Goal: Complete application form: Complete application form

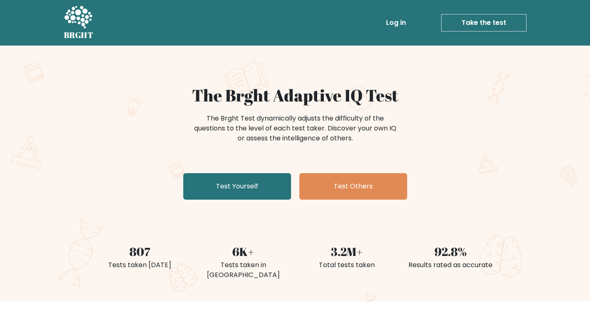
click at [237, 187] on link "Test Yourself" at bounding box center [237, 186] width 108 height 27
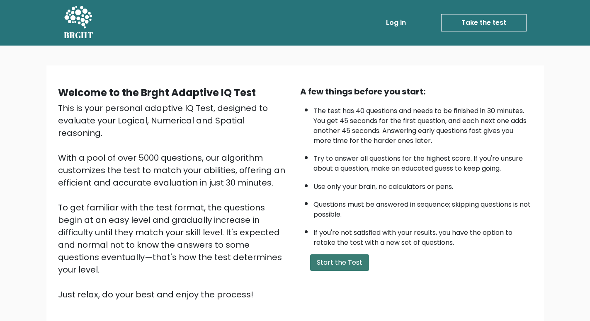
click at [362, 271] on button "Start the Test" at bounding box center [339, 262] width 59 height 17
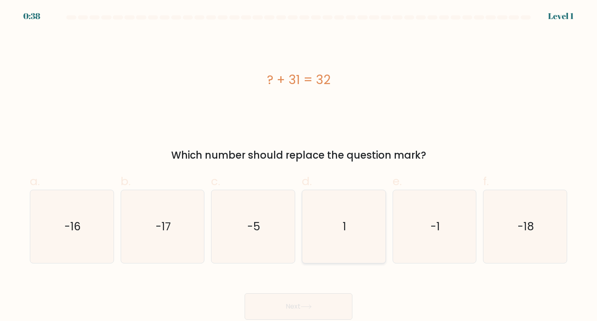
click at [373, 244] on icon "1" at bounding box center [343, 226] width 73 height 73
click at [299, 166] on input "d. 1" at bounding box center [298, 163] width 0 height 5
radio input "true"
click at [313, 310] on button "Next" at bounding box center [299, 306] width 108 height 27
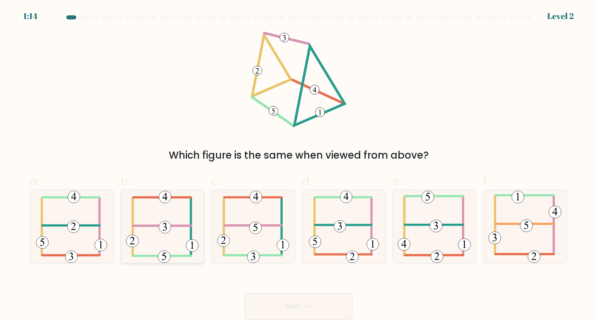
click at [170, 226] on 352 at bounding box center [165, 227] width 12 height 12
click at [298, 166] on input "b." at bounding box center [298, 163] width 0 height 5
radio input "true"
click at [277, 305] on button "Next" at bounding box center [299, 306] width 108 height 27
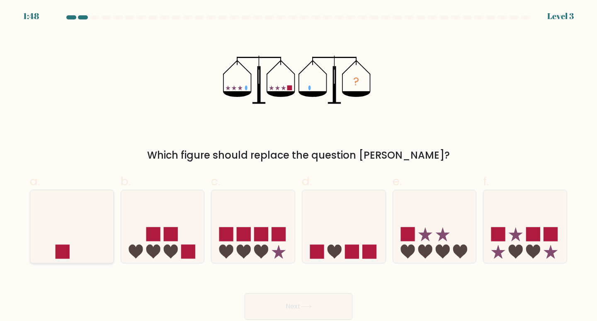
click at [75, 233] on icon at bounding box center [71, 226] width 83 height 69
click at [298, 166] on input "a." at bounding box center [298, 163] width 0 height 5
radio input "true"
click at [321, 295] on button "Next" at bounding box center [299, 306] width 108 height 27
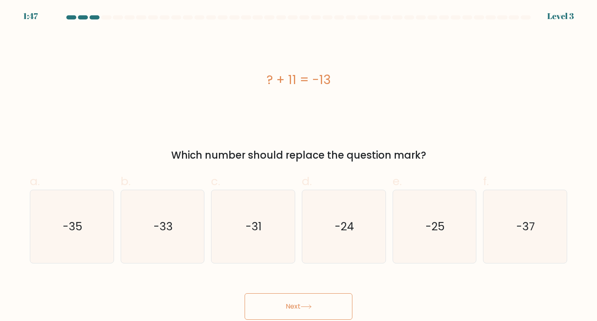
click at [309, 302] on button "Next" at bounding box center [299, 306] width 108 height 27
click at [343, 220] on text "-24" at bounding box center [344, 226] width 19 height 15
click at [299, 166] on input "d. -24" at bounding box center [298, 163] width 0 height 5
radio input "true"
click at [293, 298] on button "Next" at bounding box center [299, 306] width 108 height 27
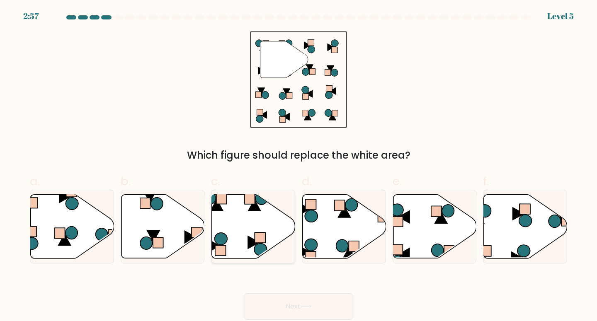
click at [268, 250] on icon at bounding box center [253, 226] width 83 height 64
click at [298, 166] on input "c." at bounding box center [298, 163] width 0 height 5
radio input "true"
click at [287, 294] on button "Next" at bounding box center [299, 306] width 108 height 27
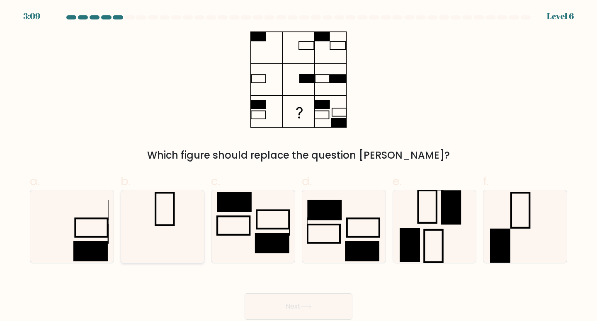
click at [156, 238] on icon at bounding box center [162, 226] width 73 height 73
click at [298, 166] on input "b." at bounding box center [298, 163] width 0 height 5
radio input "true"
click at [289, 310] on button "Next" at bounding box center [299, 306] width 108 height 27
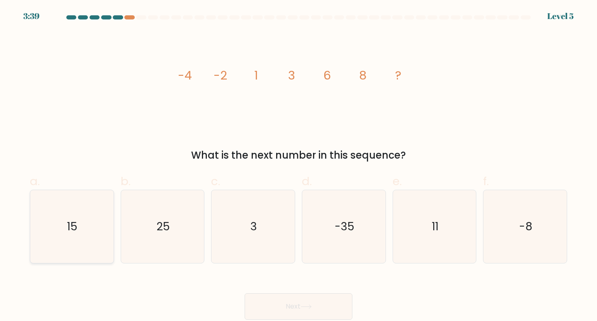
click at [82, 245] on icon "15" at bounding box center [71, 226] width 73 height 73
click at [298, 166] on input "a. 15" at bounding box center [298, 163] width 0 height 5
radio input "true"
click at [291, 305] on button "Next" at bounding box center [299, 306] width 108 height 27
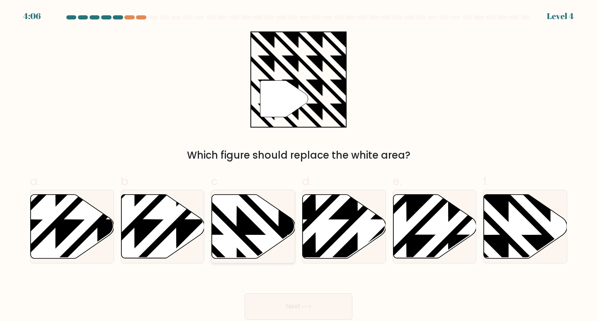
click at [256, 242] on icon at bounding box center [253, 226] width 83 height 64
click at [298, 166] on input "c." at bounding box center [298, 163] width 0 height 5
radio input "true"
click at [293, 301] on button "Next" at bounding box center [299, 306] width 108 height 27
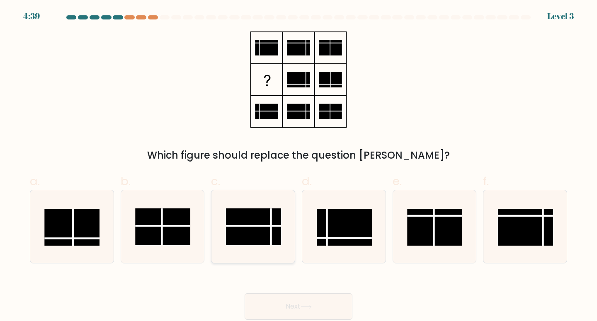
click at [271, 240] on line at bounding box center [271, 226] width 0 height 37
click at [298, 166] on input "c." at bounding box center [298, 163] width 0 height 5
radio input "true"
click at [333, 312] on button "Next" at bounding box center [299, 306] width 108 height 27
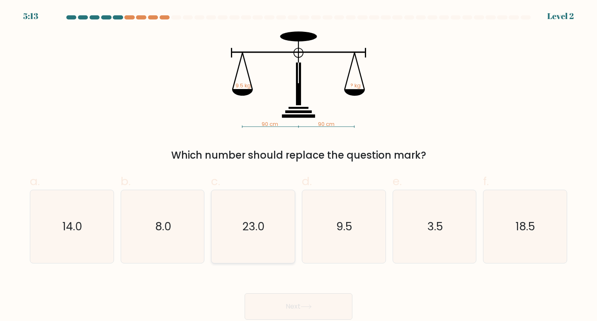
click at [272, 247] on icon "23.0" at bounding box center [252, 226] width 73 height 73
click at [298, 166] on input "c. 23.0" at bounding box center [298, 163] width 0 height 5
radio input "true"
click at [289, 298] on button "Next" at bounding box center [299, 306] width 108 height 27
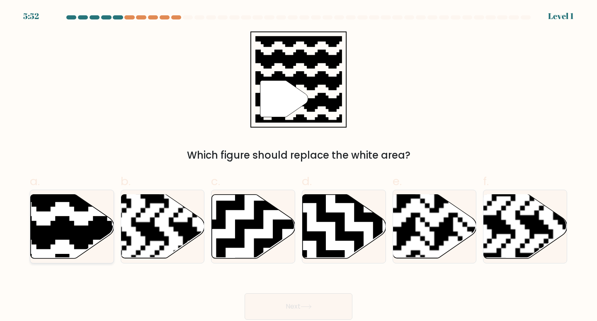
click at [93, 239] on icon at bounding box center [97, 192] width 151 height 151
click at [298, 166] on input "a." at bounding box center [298, 163] width 0 height 5
radio input "true"
click at [293, 313] on button "Next" at bounding box center [299, 306] width 108 height 27
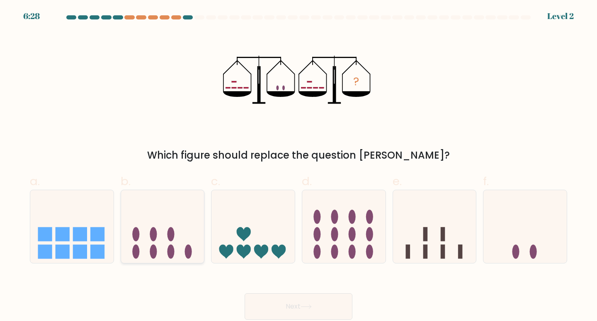
click at [168, 246] on icon at bounding box center [162, 226] width 83 height 69
click at [298, 166] on input "b." at bounding box center [298, 163] width 0 height 5
radio input "true"
click at [324, 320] on button "Next" at bounding box center [299, 306] width 108 height 27
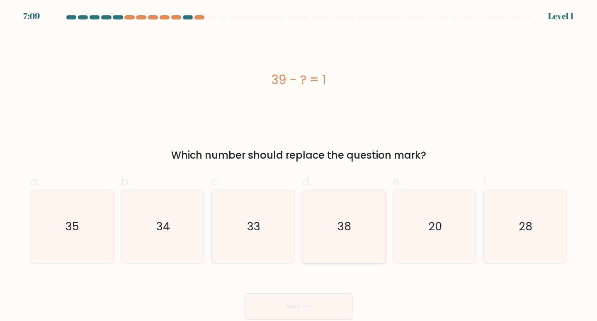
click at [330, 228] on icon "38" at bounding box center [343, 226] width 73 height 73
click at [299, 166] on input "d. 38" at bounding box center [298, 163] width 0 height 5
radio input "true"
click at [298, 291] on div "Next" at bounding box center [298, 297] width 547 height 46
click at [298, 296] on button "Next" at bounding box center [299, 306] width 108 height 27
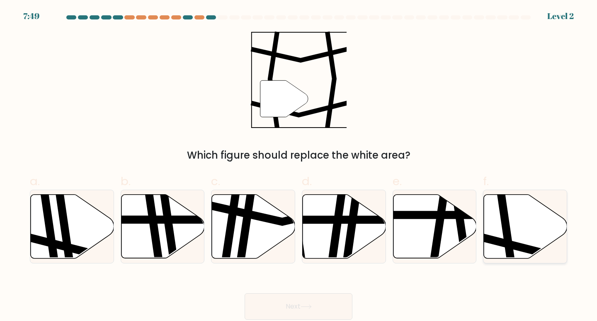
click at [523, 213] on icon at bounding box center [525, 226] width 83 height 64
click at [299, 166] on input "f." at bounding box center [298, 163] width 0 height 5
radio input "true"
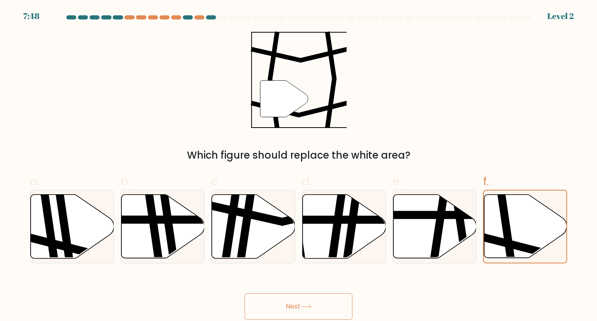
click at [289, 305] on button "Next" at bounding box center [299, 306] width 108 height 27
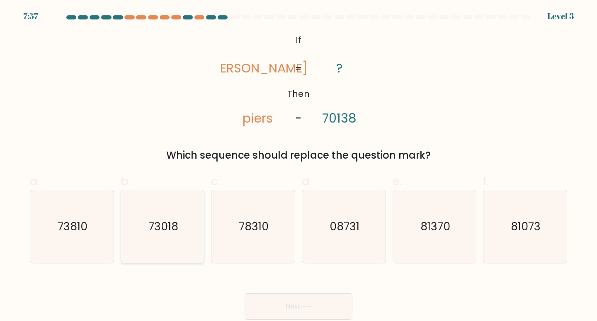
click at [198, 209] on icon "73018" at bounding box center [162, 226] width 73 height 73
click at [298, 166] on input "b. 73018" at bounding box center [298, 163] width 0 height 5
radio input "true"
click at [263, 296] on button "Next" at bounding box center [299, 306] width 108 height 27
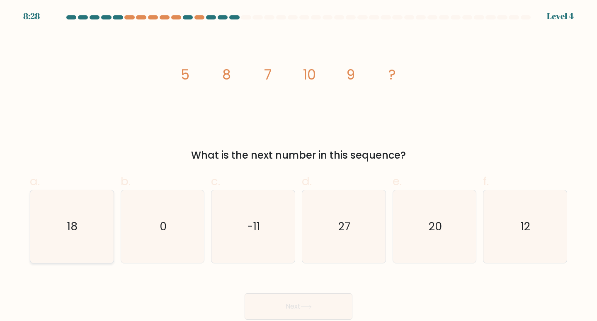
click at [104, 230] on icon "18" at bounding box center [71, 226] width 73 height 73
click at [298, 166] on input "a. 18" at bounding box center [298, 163] width 0 height 5
radio input "true"
click at [286, 299] on button "Next" at bounding box center [299, 306] width 108 height 27
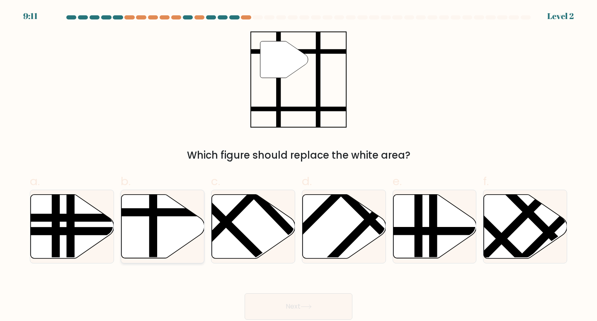
click at [177, 240] on icon at bounding box center [162, 226] width 83 height 64
click at [298, 166] on input "b." at bounding box center [298, 163] width 0 height 5
radio input "true"
click at [304, 298] on button "Next" at bounding box center [299, 306] width 108 height 27
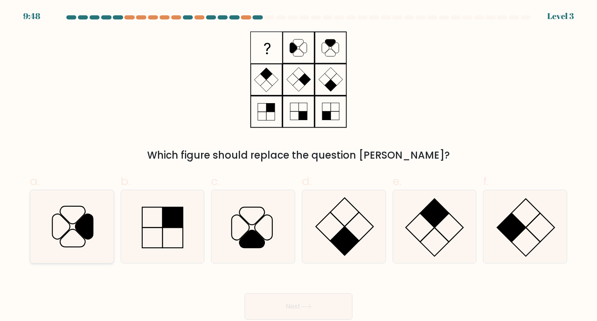
click at [104, 233] on icon at bounding box center [71, 226] width 73 height 73
click at [298, 166] on input "a." at bounding box center [298, 163] width 0 height 5
radio input "true"
click at [292, 300] on button "Next" at bounding box center [299, 306] width 108 height 27
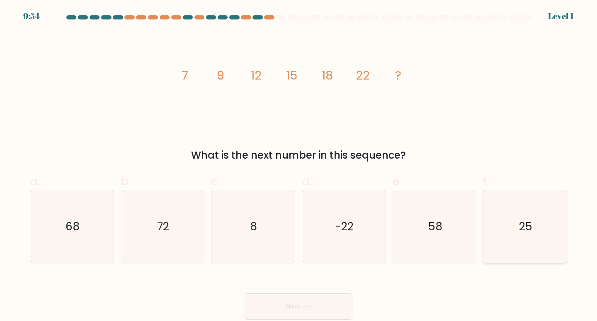
click at [524, 226] on text "25" at bounding box center [525, 226] width 13 height 15
click at [299, 166] on input "f. 25" at bounding box center [298, 163] width 0 height 5
radio input "true"
click at [315, 309] on button "Next" at bounding box center [299, 306] width 108 height 27
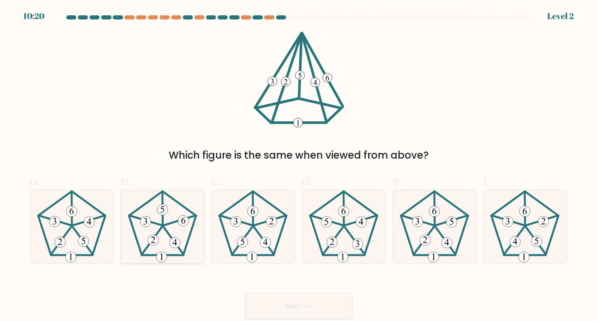
click at [185, 212] on icon at bounding box center [162, 226] width 73 height 73
click at [298, 166] on input "b." at bounding box center [298, 163] width 0 height 5
radio input "true"
click at [281, 301] on button "Next" at bounding box center [299, 306] width 108 height 27
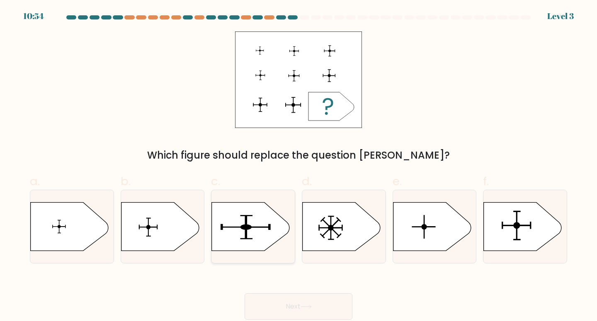
click at [245, 240] on icon at bounding box center [251, 226] width 78 height 48
click at [298, 166] on input "c." at bounding box center [298, 163] width 0 height 5
radio input "true"
click at [288, 296] on button "Next" at bounding box center [299, 306] width 108 height 27
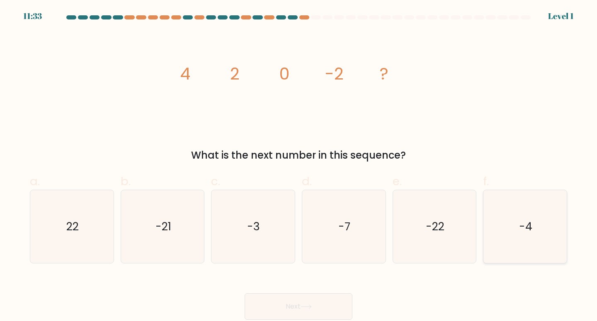
click at [520, 199] on icon "-4" at bounding box center [524, 226] width 73 height 73
click at [299, 166] on input "f. -4" at bounding box center [298, 163] width 0 height 5
radio input "true"
click at [295, 301] on button "Next" at bounding box center [299, 306] width 108 height 27
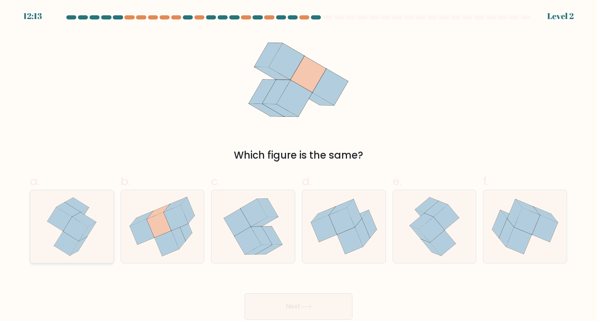
click at [102, 218] on div at bounding box center [72, 227] width 84 height 74
click at [298, 166] on input "a." at bounding box center [298, 163] width 0 height 5
radio input "true"
click at [139, 215] on icon at bounding box center [162, 226] width 82 height 73
click at [298, 166] on input "b." at bounding box center [298, 163] width 0 height 5
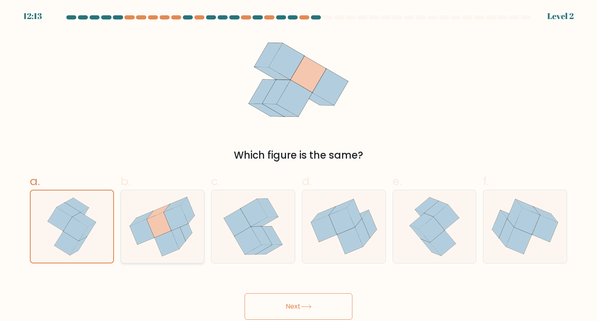
radio input "true"
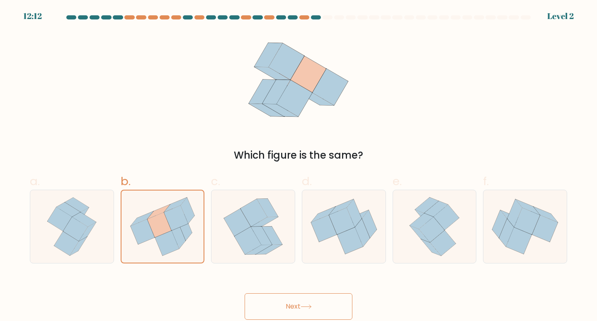
click at [305, 296] on button "Next" at bounding box center [299, 306] width 108 height 27
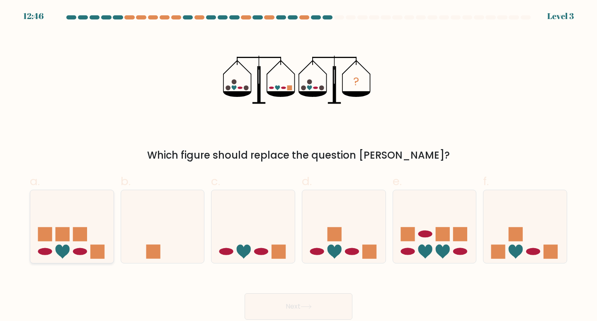
click at [78, 241] on rect at bounding box center [80, 234] width 14 height 14
click at [298, 166] on input "a." at bounding box center [298, 163] width 0 height 5
radio input "true"
click at [302, 306] on button "Next" at bounding box center [299, 306] width 108 height 27
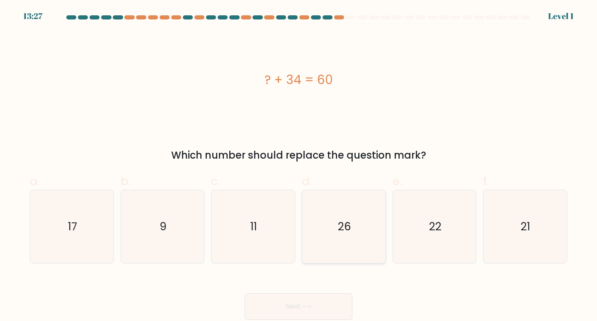
click at [338, 242] on icon "26" at bounding box center [343, 226] width 73 height 73
click at [299, 166] on input "d. 26" at bounding box center [298, 163] width 0 height 5
radio input "true"
click at [330, 298] on button "Next" at bounding box center [299, 306] width 108 height 27
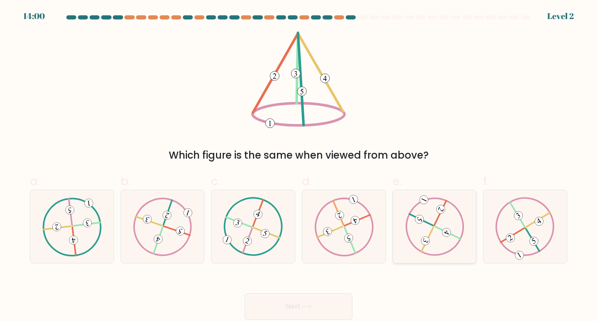
click at [425, 233] on icon at bounding box center [434, 226] width 59 height 58
click at [299, 166] on input "e." at bounding box center [298, 163] width 0 height 5
radio input "true"
click at [341, 299] on button "Next" at bounding box center [299, 306] width 108 height 27
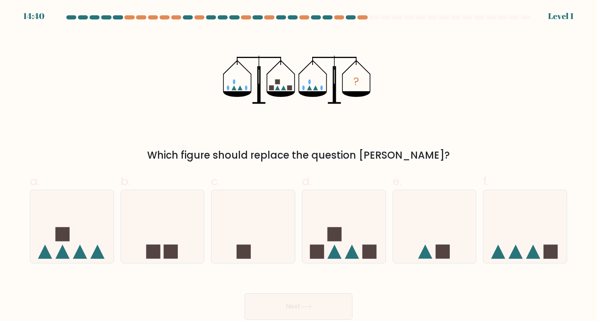
click at [116, 252] on div "a." at bounding box center [72, 218] width 91 height 91
click at [84, 257] on icon at bounding box center [80, 252] width 14 height 14
click at [298, 166] on input "a." at bounding box center [298, 163] width 0 height 5
radio input "true"
click at [275, 301] on button "Next" at bounding box center [299, 306] width 108 height 27
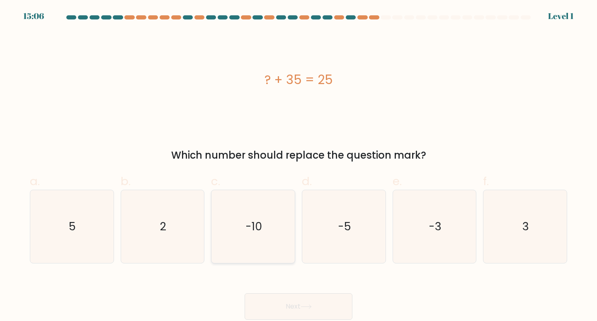
click at [267, 242] on icon "-10" at bounding box center [252, 226] width 73 height 73
click at [298, 166] on input "c. -10" at bounding box center [298, 163] width 0 height 5
radio input "true"
click at [301, 303] on button "Next" at bounding box center [299, 306] width 108 height 27
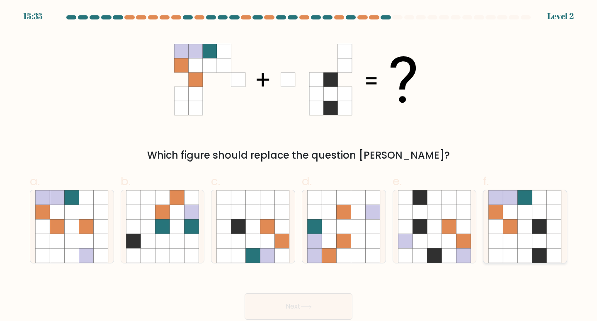
click at [525, 233] on icon at bounding box center [524, 226] width 73 height 73
click at [543, 210] on icon at bounding box center [539, 212] width 15 height 15
click at [299, 166] on input "f." at bounding box center [298, 163] width 0 height 5
radio input "true"
click at [543, 210] on icon at bounding box center [539, 212] width 15 height 15
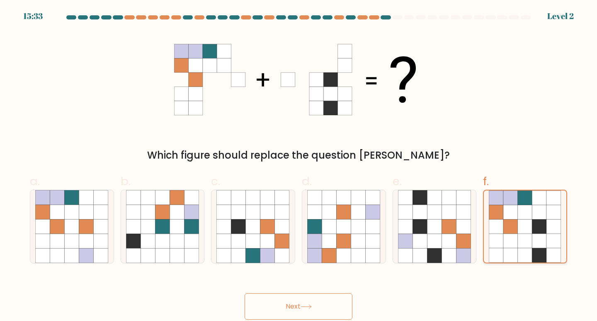
click at [299, 166] on input "f." at bounding box center [298, 163] width 0 height 5
click at [325, 313] on button "Next" at bounding box center [299, 306] width 108 height 27
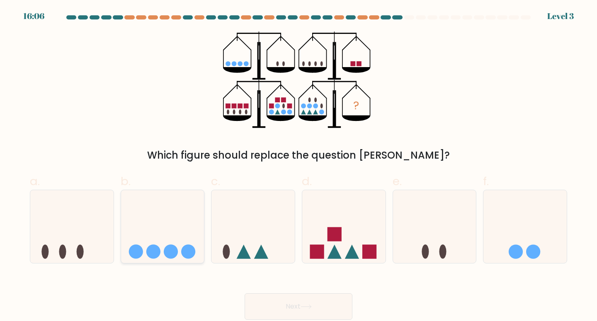
click at [184, 244] on icon at bounding box center [162, 226] width 83 height 69
click at [298, 166] on input "b." at bounding box center [298, 163] width 0 height 5
radio input "true"
click at [280, 297] on button "Next" at bounding box center [299, 306] width 108 height 27
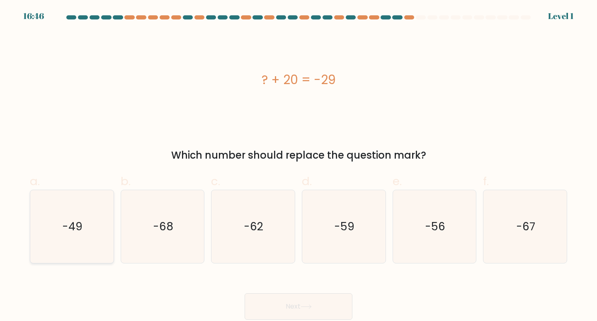
click at [96, 219] on icon "-49" at bounding box center [71, 226] width 73 height 73
click at [298, 166] on input "a. -49" at bounding box center [298, 163] width 0 height 5
radio input "true"
click at [302, 303] on button "Next" at bounding box center [299, 306] width 108 height 27
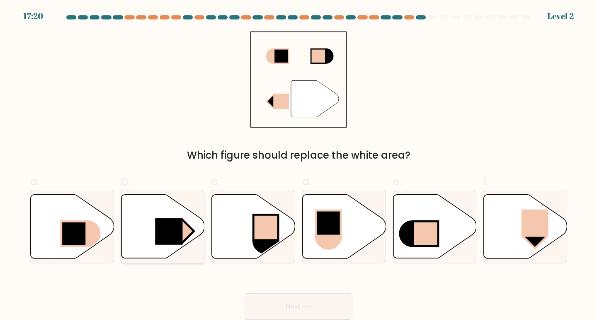
click at [145, 227] on icon at bounding box center [162, 226] width 83 height 64
click at [298, 166] on input "b." at bounding box center [298, 163] width 0 height 5
radio input "true"
click at [300, 304] on button "Next" at bounding box center [299, 306] width 108 height 27
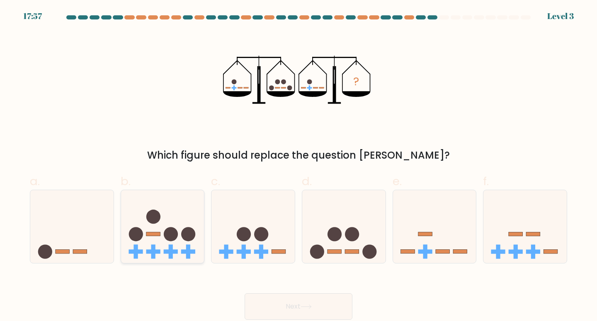
click at [144, 205] on icon at bounding box center [162, 226] width 83 height 69
click at [298, 166] on input "b." at bounding box center [298, 163] width 0 height 5
radio input "true"
click at [315, 300] on button "Next" at bounding box center [299, 306] width 108 height 27
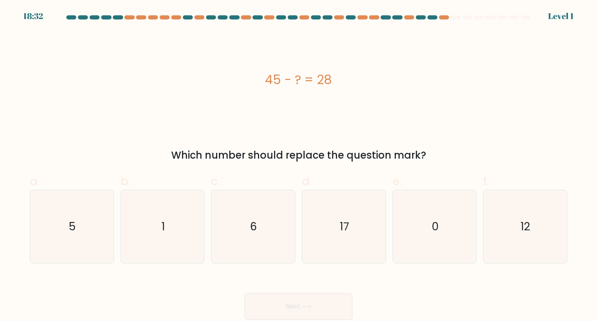
click at [326, 269] on form "a. 5" at bounding box center [298, 167] width 597 height 305
click at [332, 249] on icon "17" at bounding box center [343, 226] width 73 height 73
click at [299, 166] on input "d. 17" at bounding box center [298, 163] width 0 height 5
radio input "true"
click at [306, 298] on button "Next" at bounding box center [299, 306] width 108 height 27
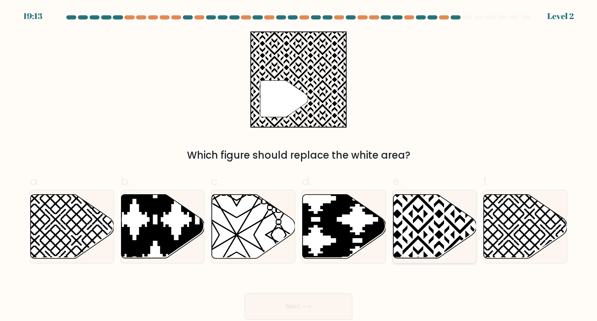
click at [416, 221] on icon at bounding box center [434, 226] width 83 height 64
click at [299, 166] on input "e." at bounding box center [298, 163] width 0 height 5
radio input "true"
click at [317, 301] on button "Next" at bounding box center [299, 306] width 108 height 27
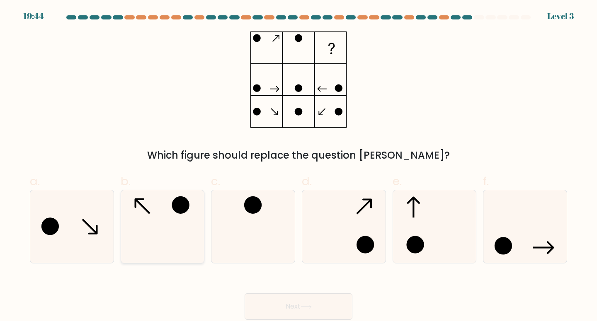
click at [137, 225] on icon at bounding box center [162, 226] width 73 height 73
click at [298, 166] on input "b." at bounding box center [298, 163] width 0 height 5
radio input "true"
click at [303, 301] on button "Next" at bounding box center [299, 306] width 108 height 27
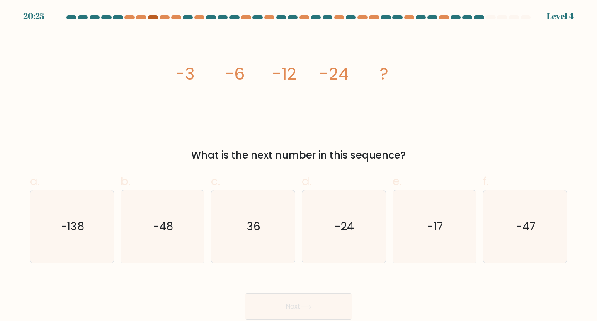
click at [150, 17] on div at bounding box center [153, 17] width 10 height 4
click at [269, 201] on icon "36" at bounding box center [252, 226] width 73 height 73
click at [298, 166] on input "c. 36" at bounding box center [298, 163] width 0 height 5
radio input "true"
click at [303, 294] on button "Next" at bounding box center [299, 306] width 108 height 27
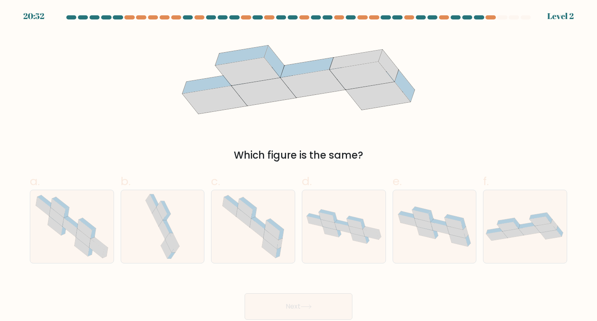
click at [308, 303] on button "Next" at bounding box center [299, 306] width 108 height 27
click at [229, 217] on icon at bounding box center [253, 226] width 73 height 73
click at [298, 166] on input "c." at bounding box center [298, 163] width 0 height 5
radio input "true"
click at [320, 297] on button "Next" at bounding box center [299, 306] width 108 height 27
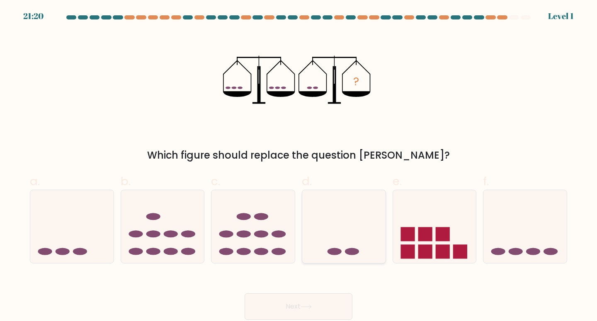
click at [329, 246] on icon at bounding box center [343, 226] width 83 height 69
click at [299, 166] on input "d." at bounding box center [298, 163] width 0 height 5
radio input "true"
click at [327, 294] on button "Next" at bounding box center [299, 306] width 108 height 27
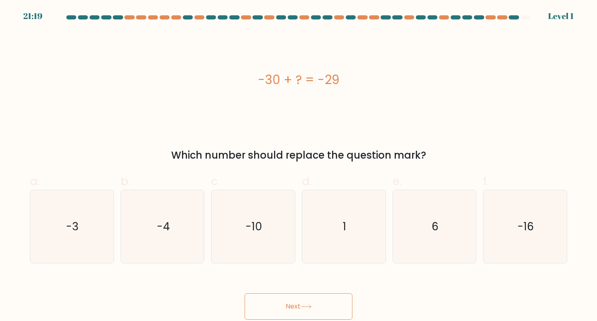
click at [326, 297] on button "Next" at bounding box center [299, 306] width 108 height 27
click at [319, 283] on div "Next" at bounding box center [298, 297] width 547 height 46
click at [339, 244] on icon "1" at bounding box center [343, 226] width 73 height 73
click at [299, 166] on input "d. 1" at bounding box center [298, 163] width 0 height 5
radio input "true"
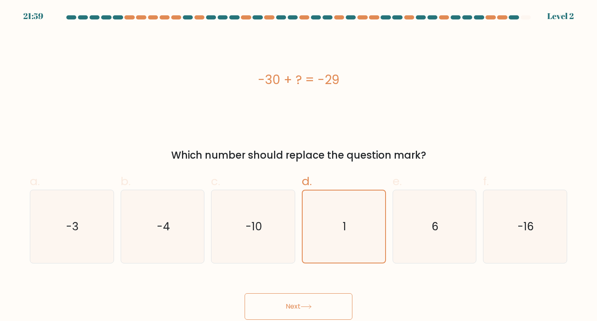
click at [323, 304] on button "Next" at bounding box center [299, 306] width 108 height 27
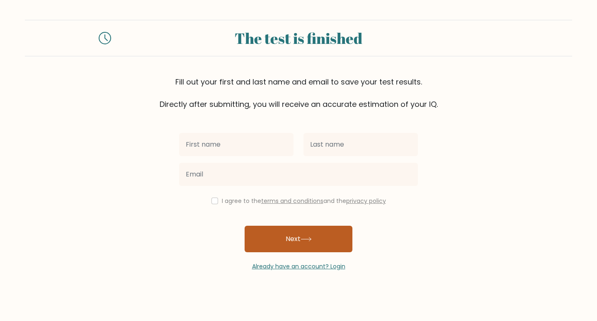
click at [312, 242] on icon at bounding box center [305, 239] width 11 height 5
